Goal: Task Accomplishment & Management: Use online tool/utility

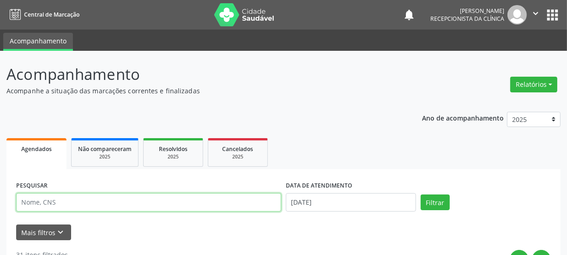
drag, startPoint x: 91, startPoint y: 205, endPoint x: 87, endPoint y: 202, distance: 5.4
click at [90, 205] on input "text" at bounding box center [148, 202] width 265 height 18
type input "709000878610810"
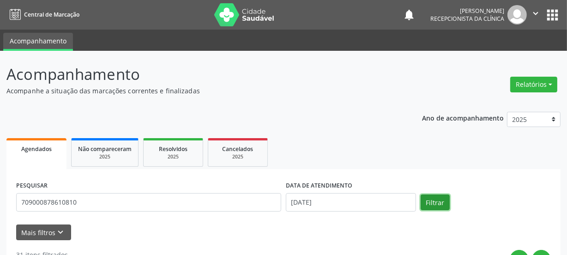
click at [433, 205] on button "Filtrar" at bounding box center [435, 202] width 29 height 16
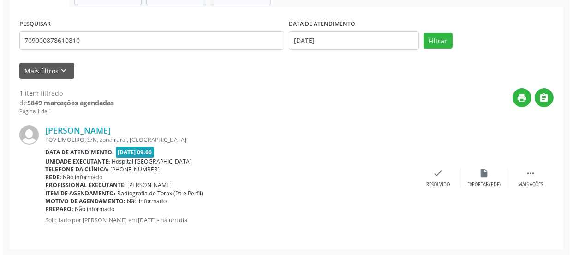
scroll to position [163, 0]
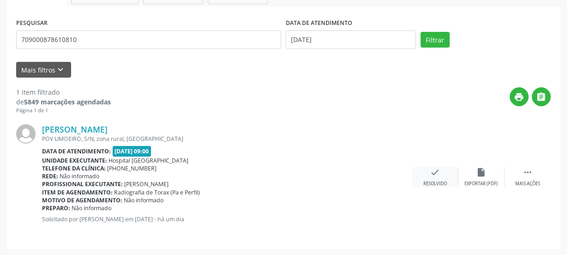
click at [434, 169] on icon "check" at bounding box center [435, 172] width 10 height 10
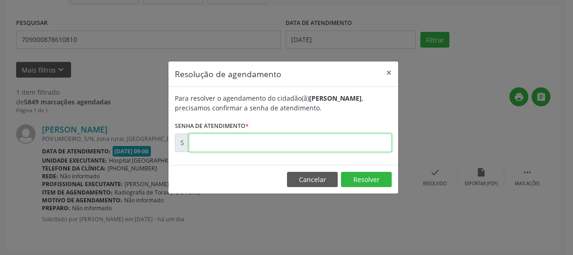
click at [265, 139] on input "text" at bounding box center [290, 142] width 203 height 18
type input "00171714"
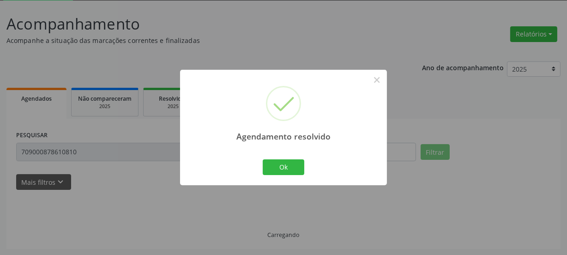
scroll to position [30, 0]
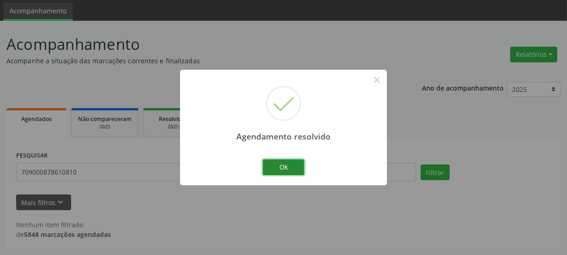
click at [298, 163] on button "Ok" at bounding box center [284, 167] width 42 height 16
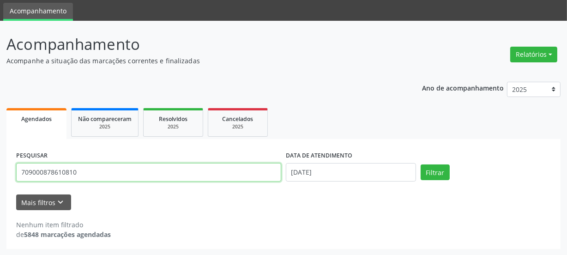
drag, startPoint x: 83, startPoint y: 174, endPoint x: 0, endPoint y: 196, distance: 85.9
click at [0, 204] on div "Acompanhamento Acompanhe a situação das marcações correntes e finalizadas Relat…" at bounding box center [283, 138] width 567 height 235
type input "707603294805094"
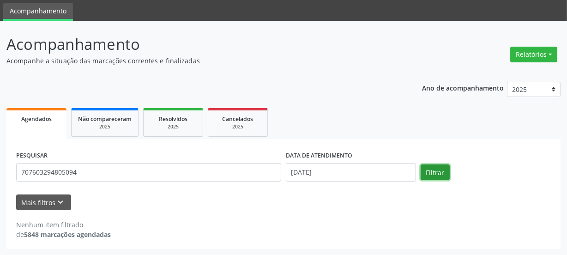
click at [432, 173] on button "Filtrar" at bounding box center [435, 172] width 29 height 16
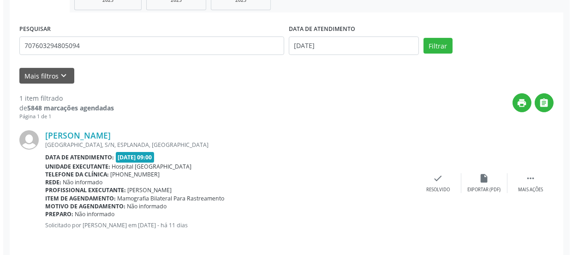
scroll to position [163, 0]
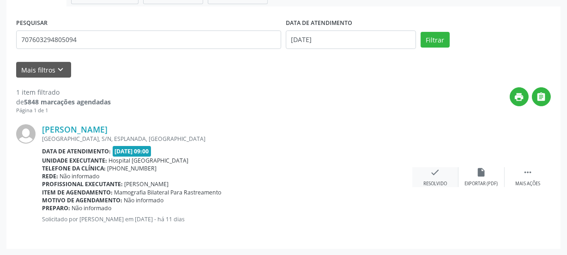
click at [429, 178] on div "check Resolvido" at bounding box center [435, 177] width 46 height 20
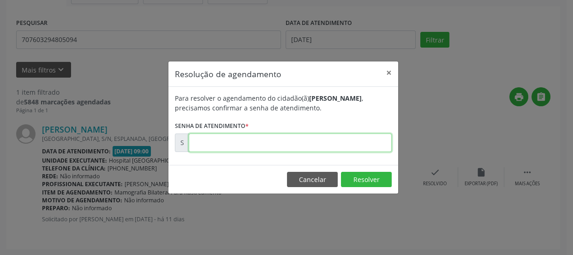
click at [292, 137] on input "text" at bounding box center [290, 142] width 203 height 18
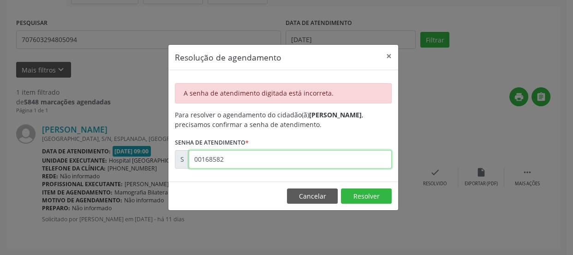
click at [213, 159] on input "00168582" at bounding box center [290, 159] width 203 height 18
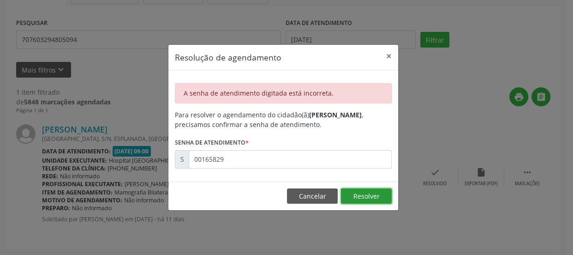
click at [386, 189] on button "Resolver" at bounding box center [366, 196] width 51 height 16
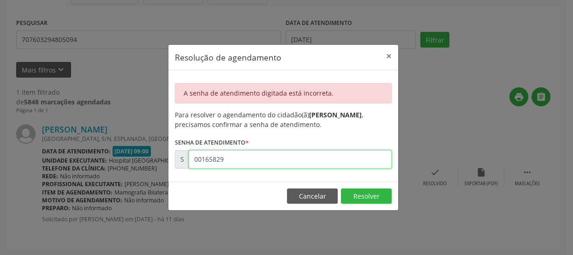
click at [227, 161] on input "00165829" at bounding box center [290, 159] width 203 height 18
type input "00169582"
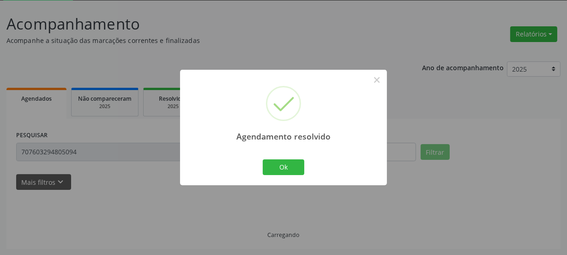
scroll to position [30, 0]
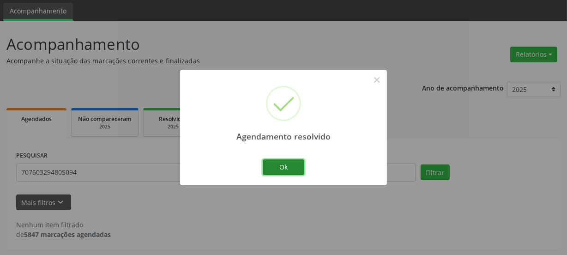
click at [303, 172] on button "Ok" at bounding box center [284, 167] width 42 height 16
